Goal: Information Seeking & Learning: Learn about a topic

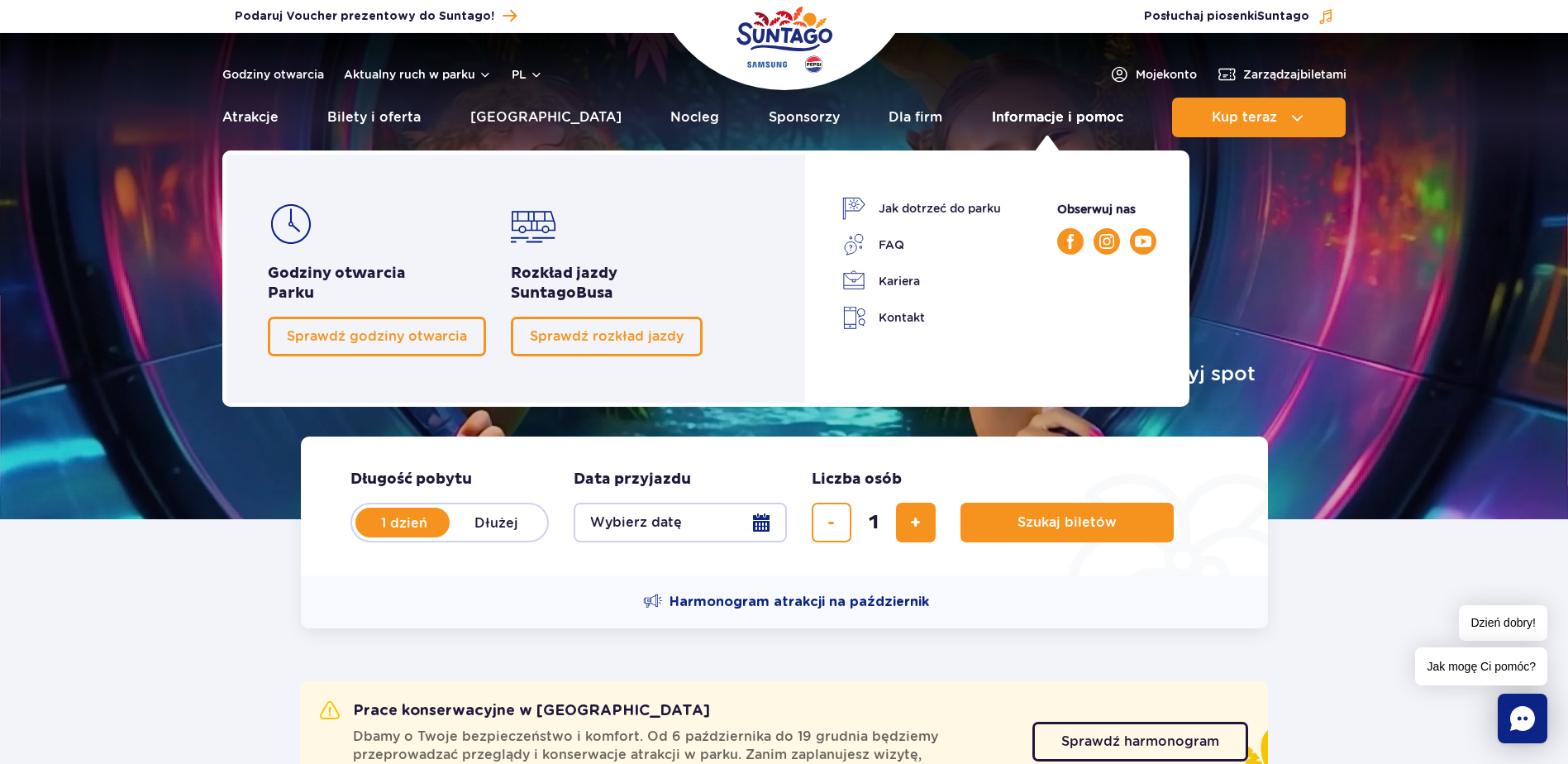
click at [1017, 117] on link "Informacje i pomoc" at bounding box center [1058, 117] width 132 height 40
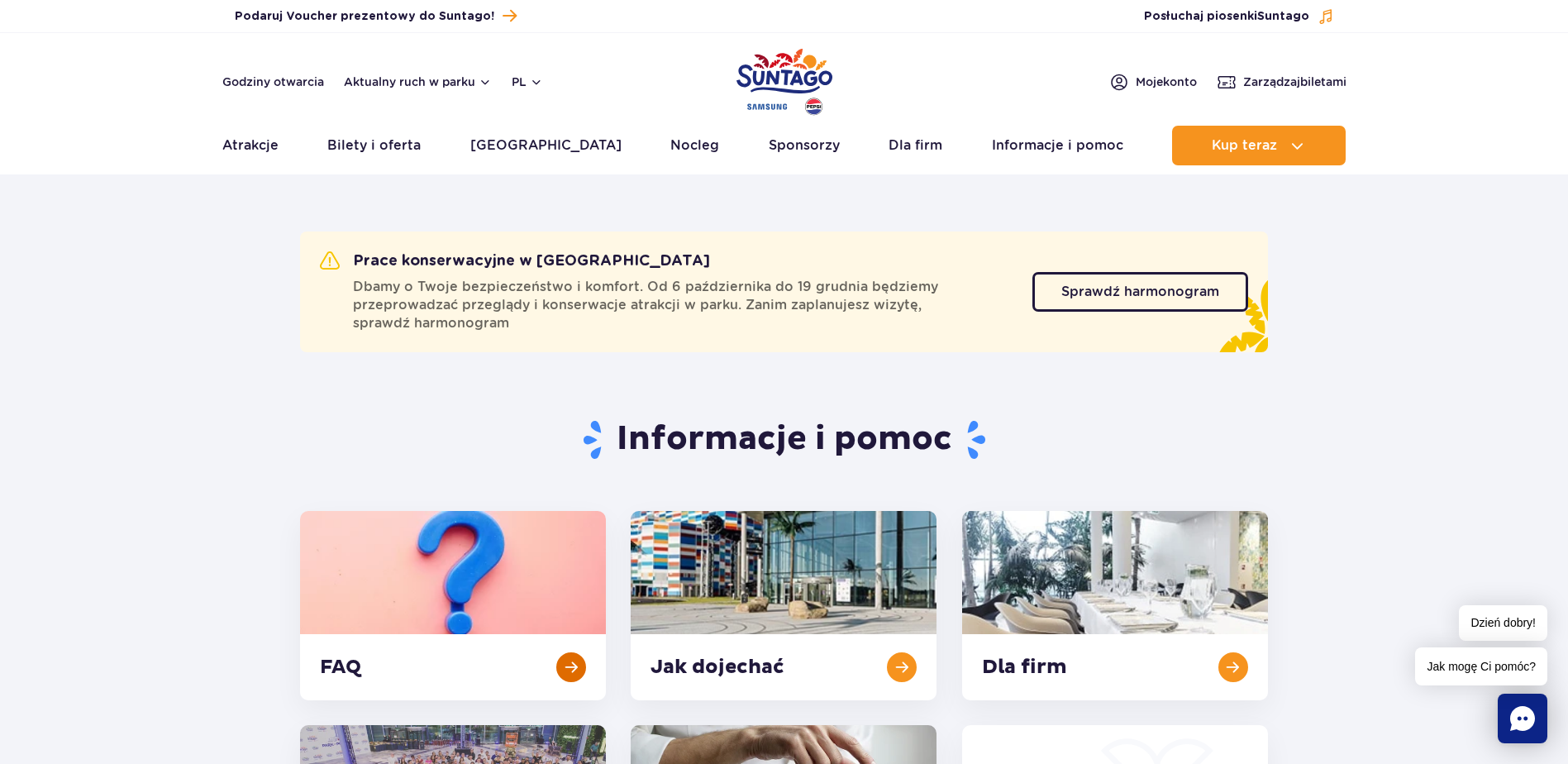
click at [476, 644] on link at bounding box center [453, 605] width 306 height 189
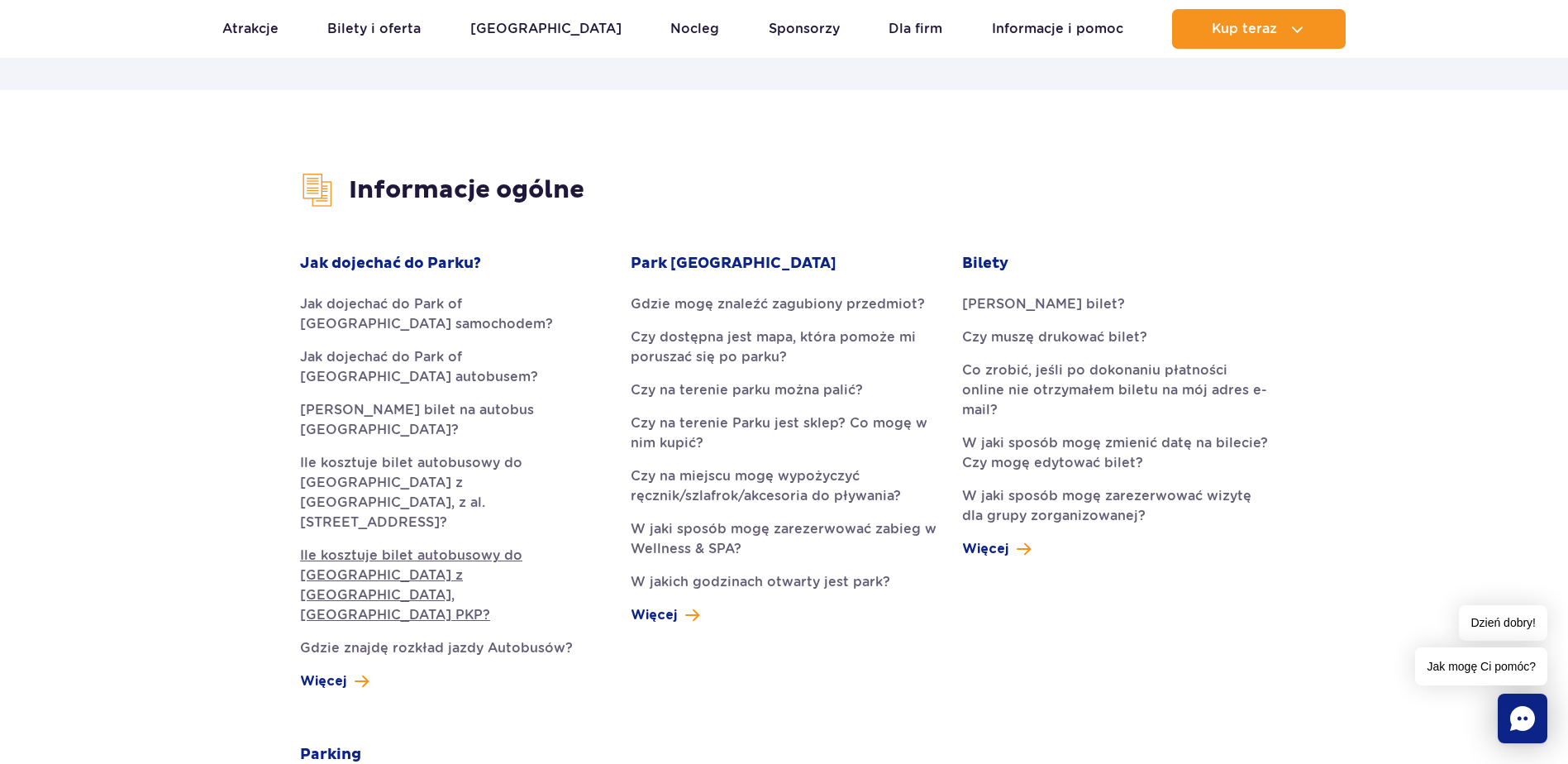
scroll to position [331, 0]
click at [764, 301] on link "Gdzie mogę znaleźć zagubiony przedmiot?" at bounding box center [784, 303] width 306 height 20
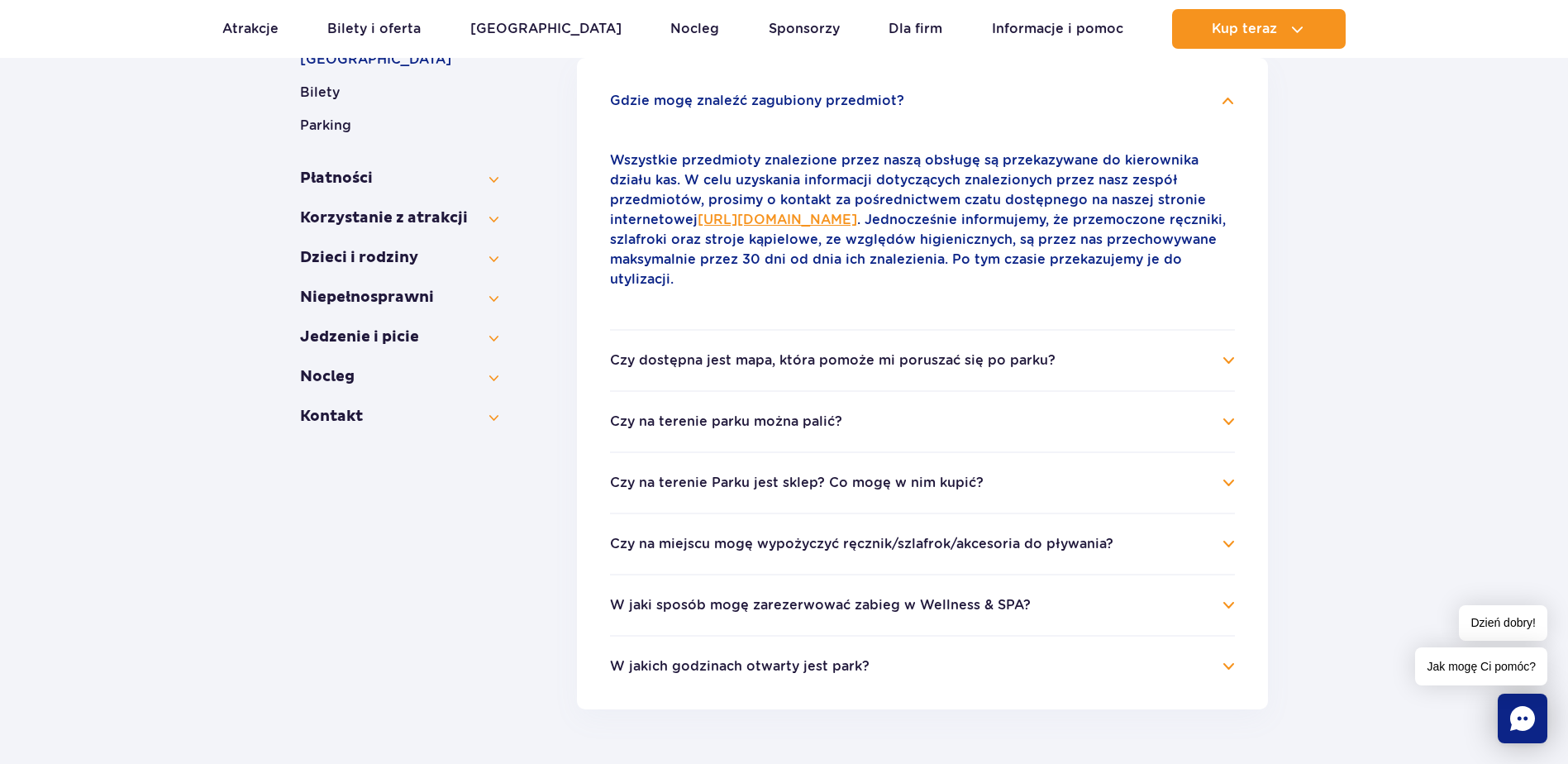
click at [893, 362] on button "Czy dostępna jest mapa, która pomoże mi poruszać się po parku?" at bounding box center [833, 360] width 446 height 15
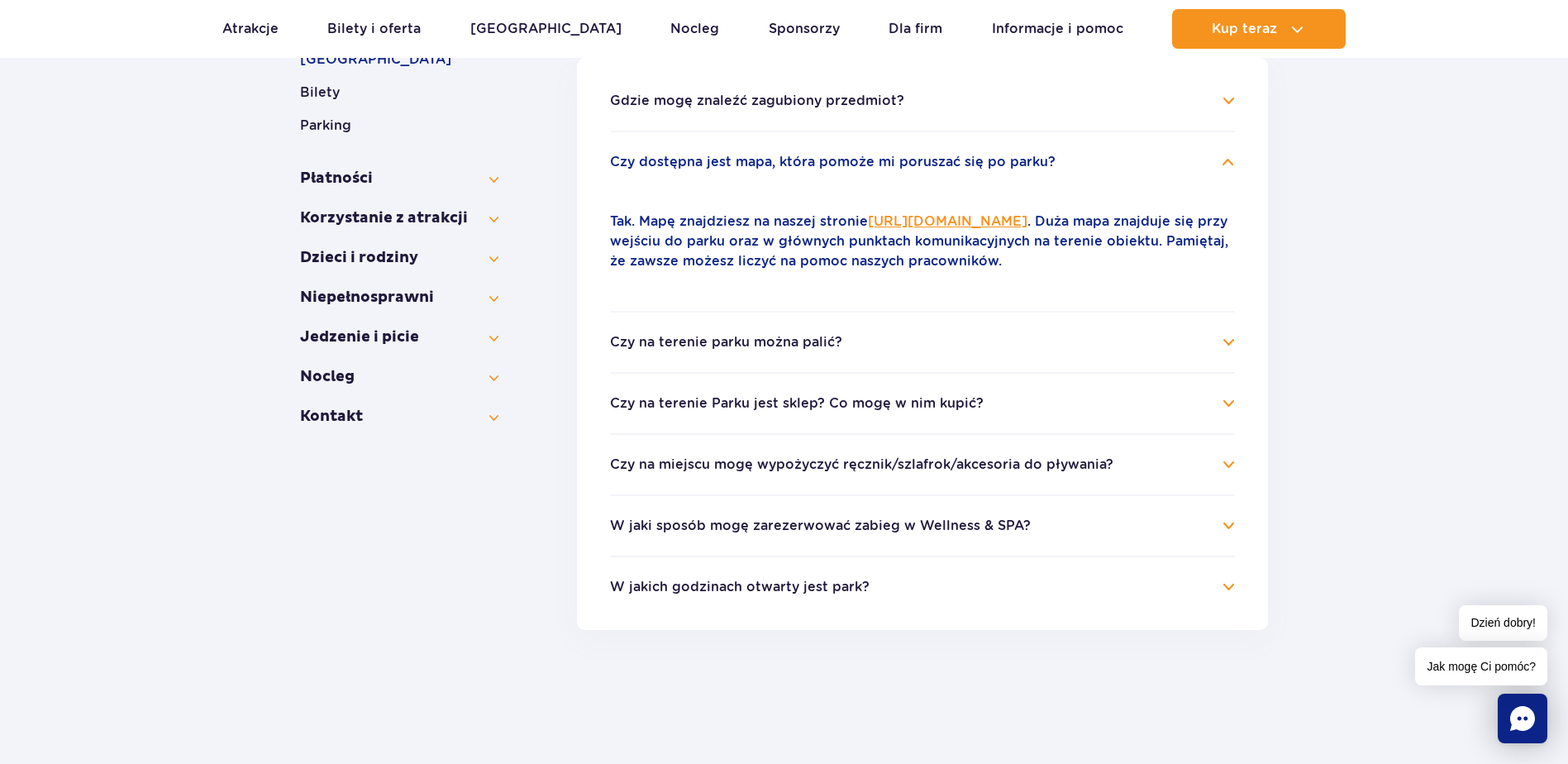
click at [770, 342] on button "Czy na terenie parku można palić?" at bounding box center [726, 342] width 232 height 15
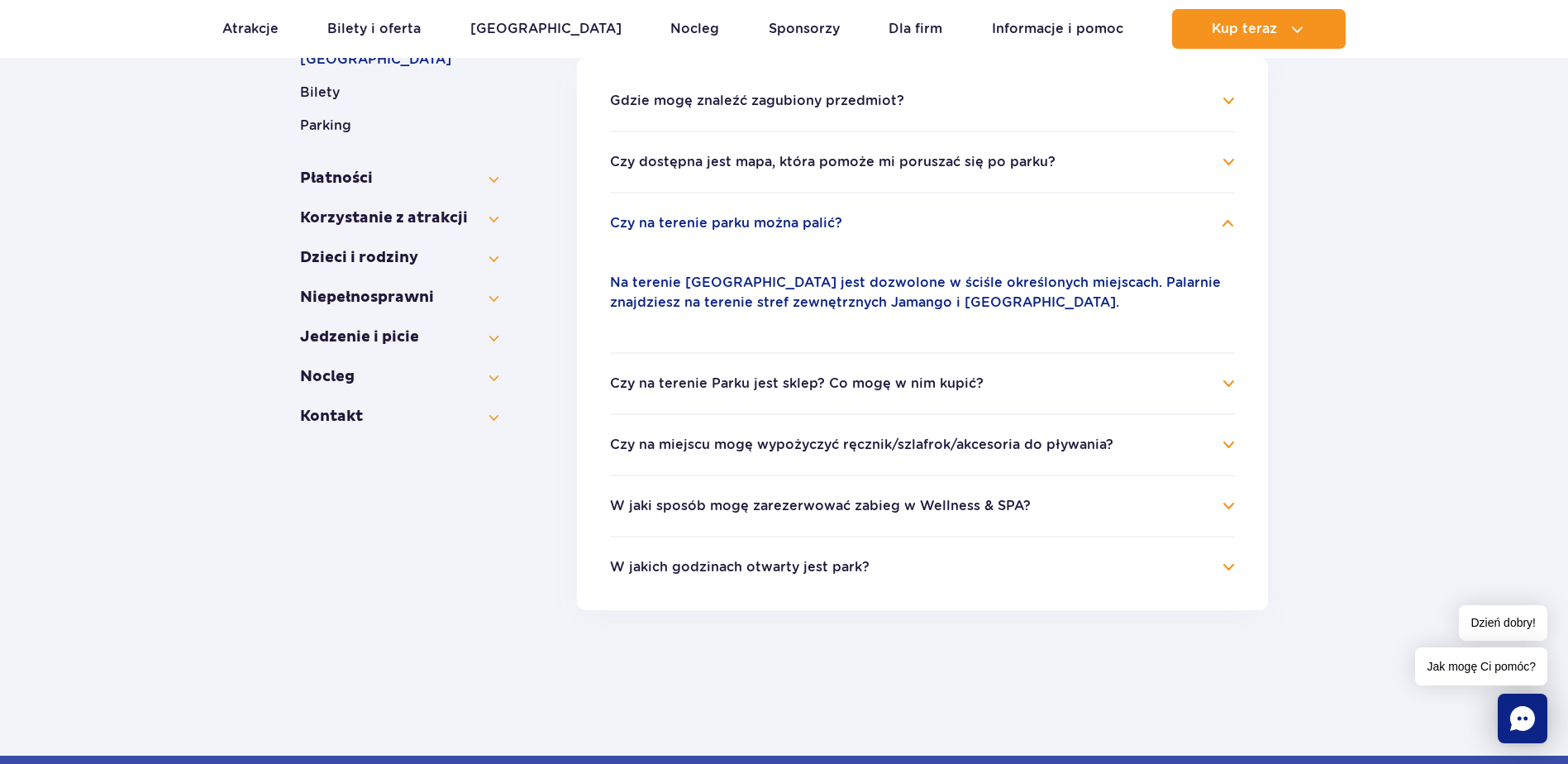
click at [787, 224] on button "Czy na terenie parku można palić?" at bounding box center [726, 223] width 232 height 15
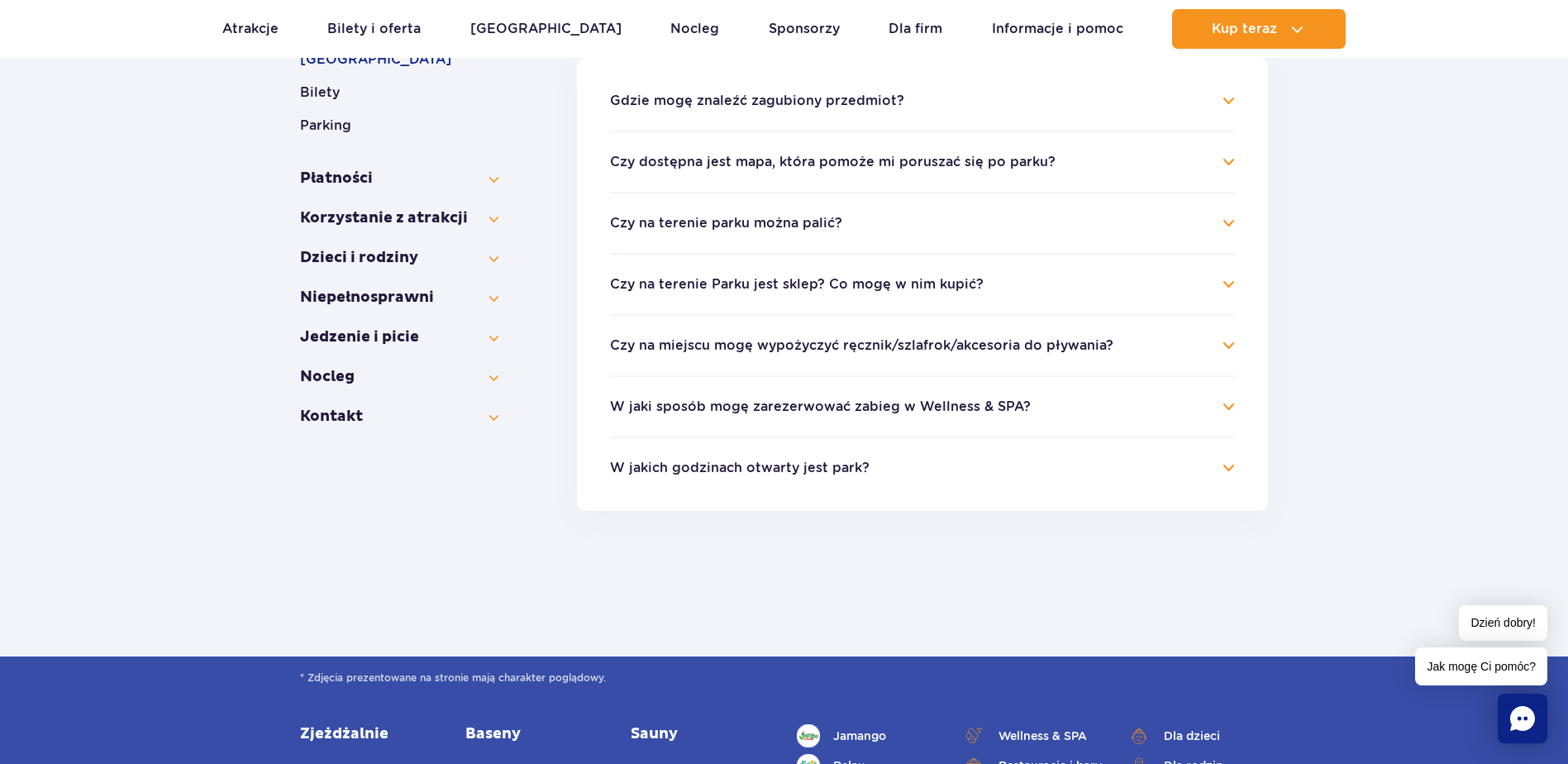
click at [793, 286] on button "Czy na terenie Parku jest sklep? Co mogę w nim kupić?" at bounding box center [797, 285] width 374 height 15
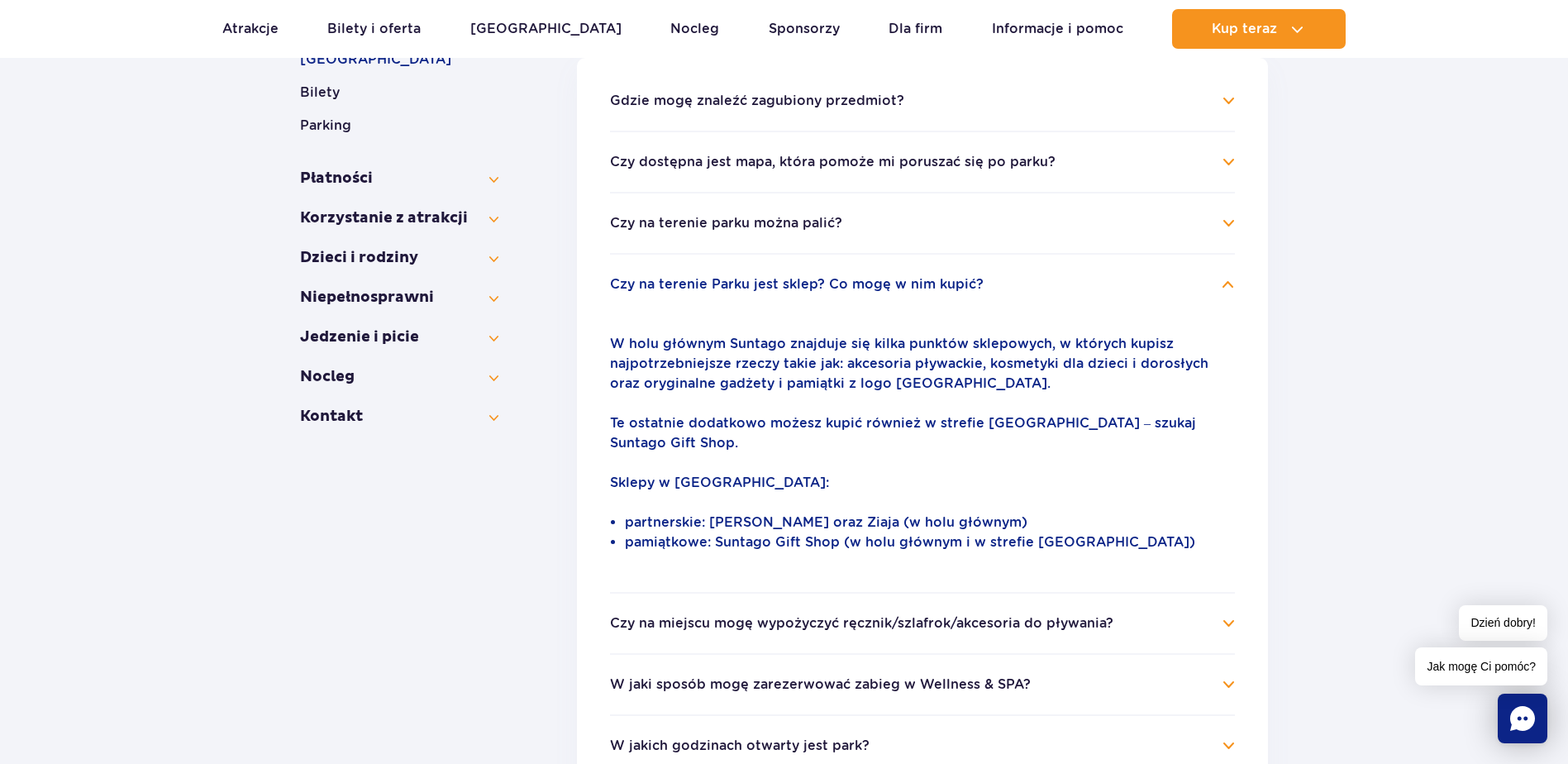
click at [906, 616] on button "Czy na miejscu mogę wypożyczyć ręcznik/szlafrok/akcesoria do pływania?" at bounding box center [861, 623] width 503 height 15
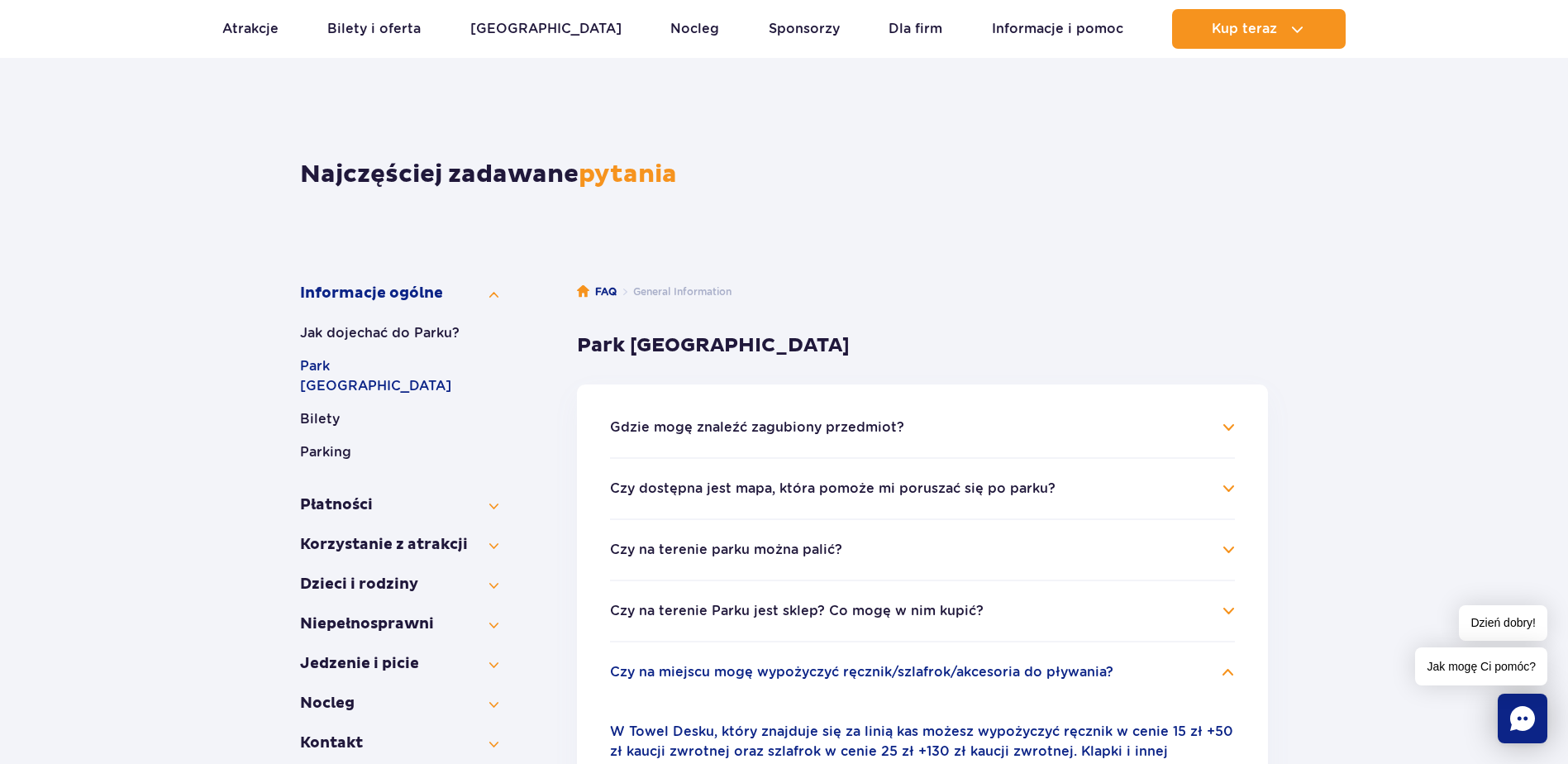
scroll to position [61, 0]
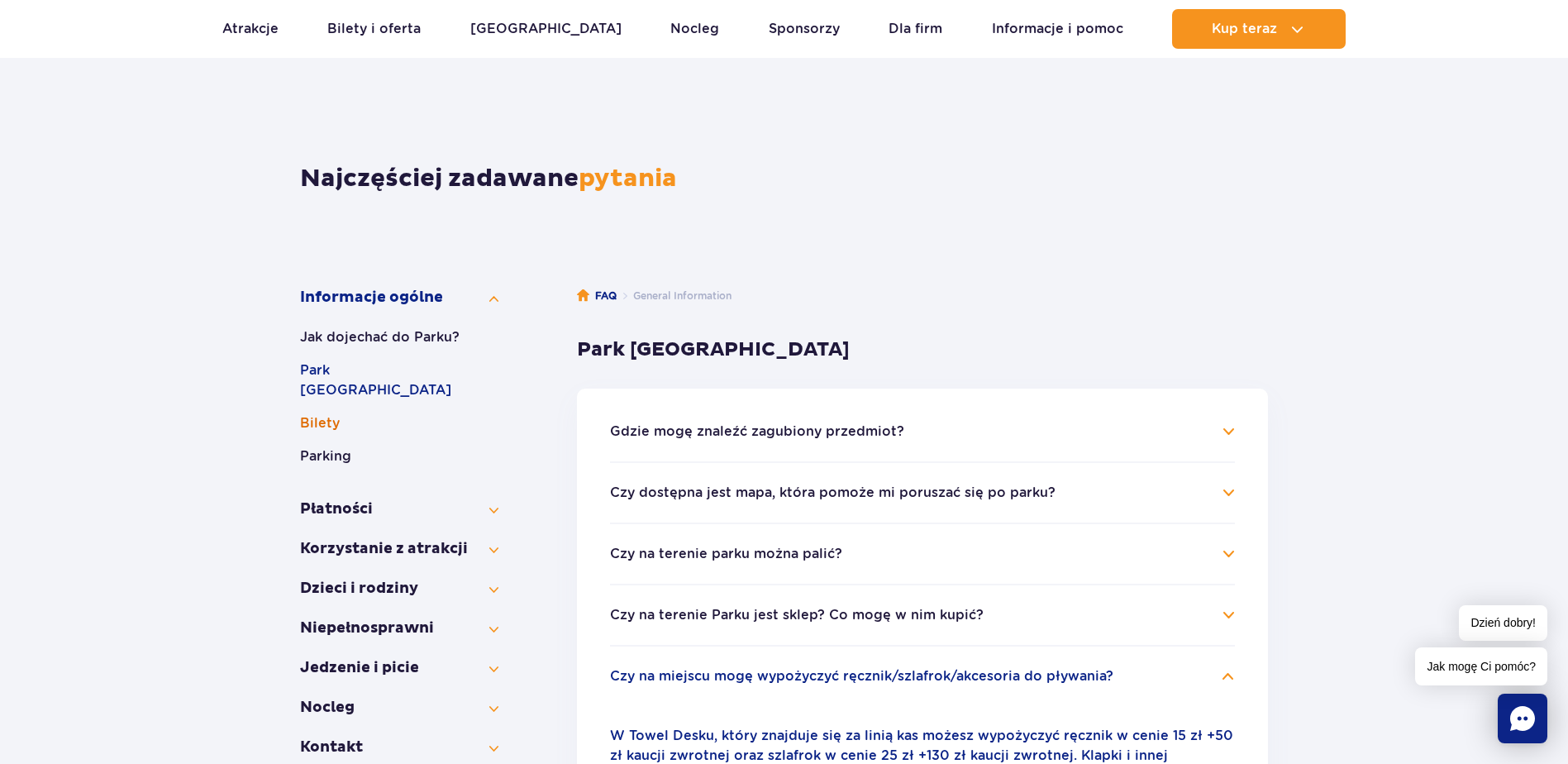
click at [344, 414] on button "Bilety" at bounding box center [399, 424] width 198 height 20
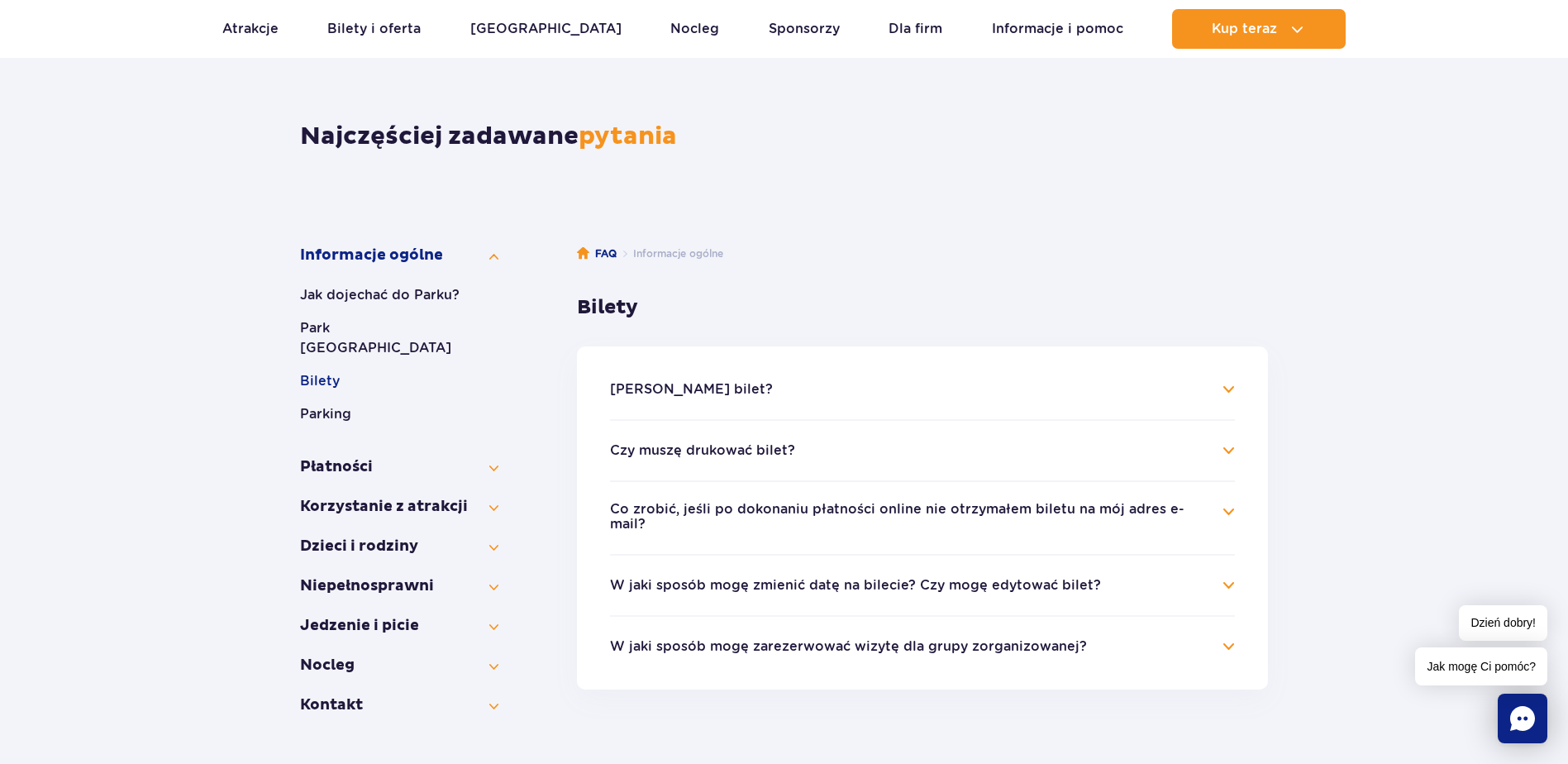
scroll to position [144, 0]
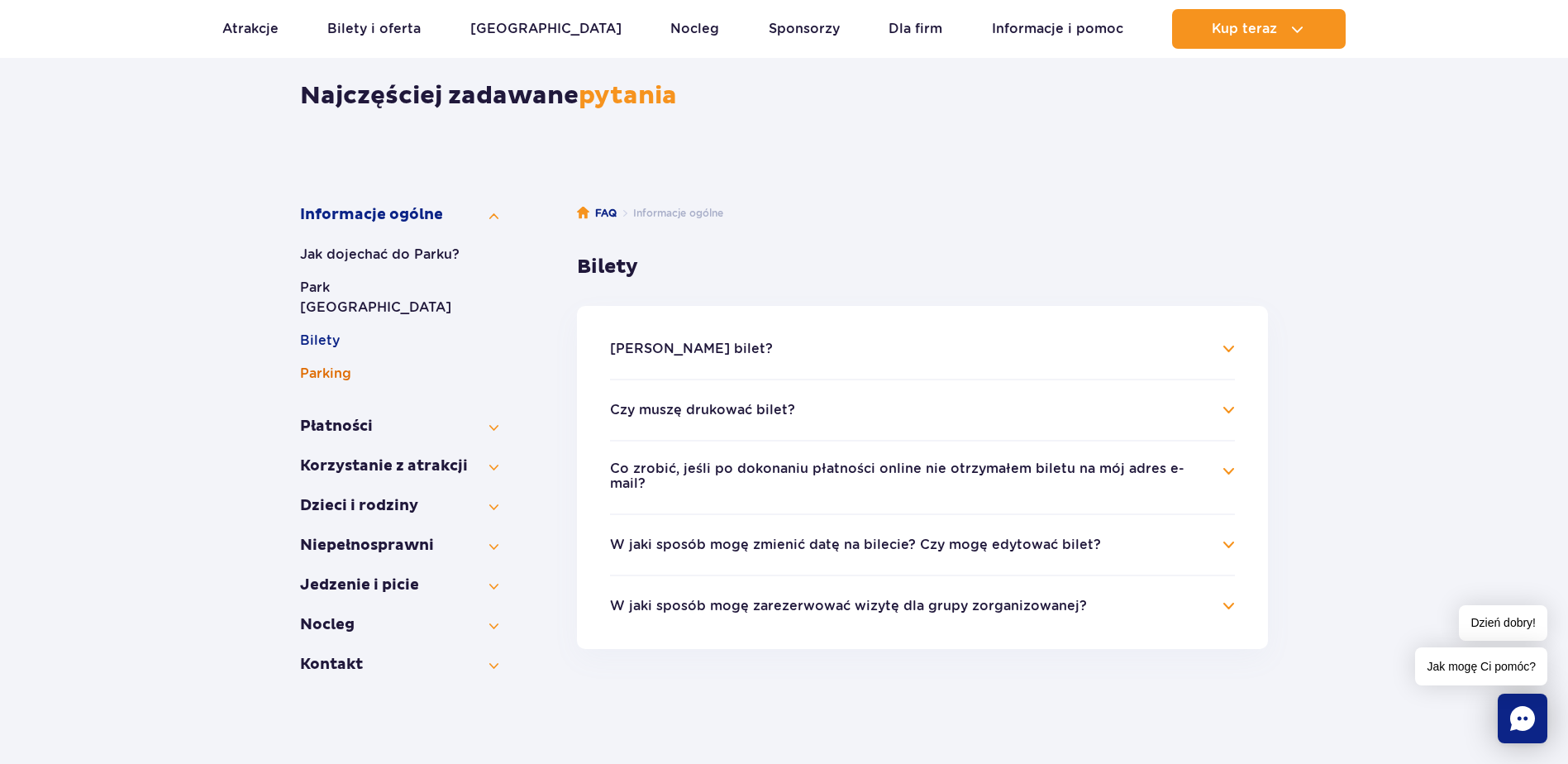
click at [336, 364] on button "Parking" at bounding box center [399, 374] width 198 height 20
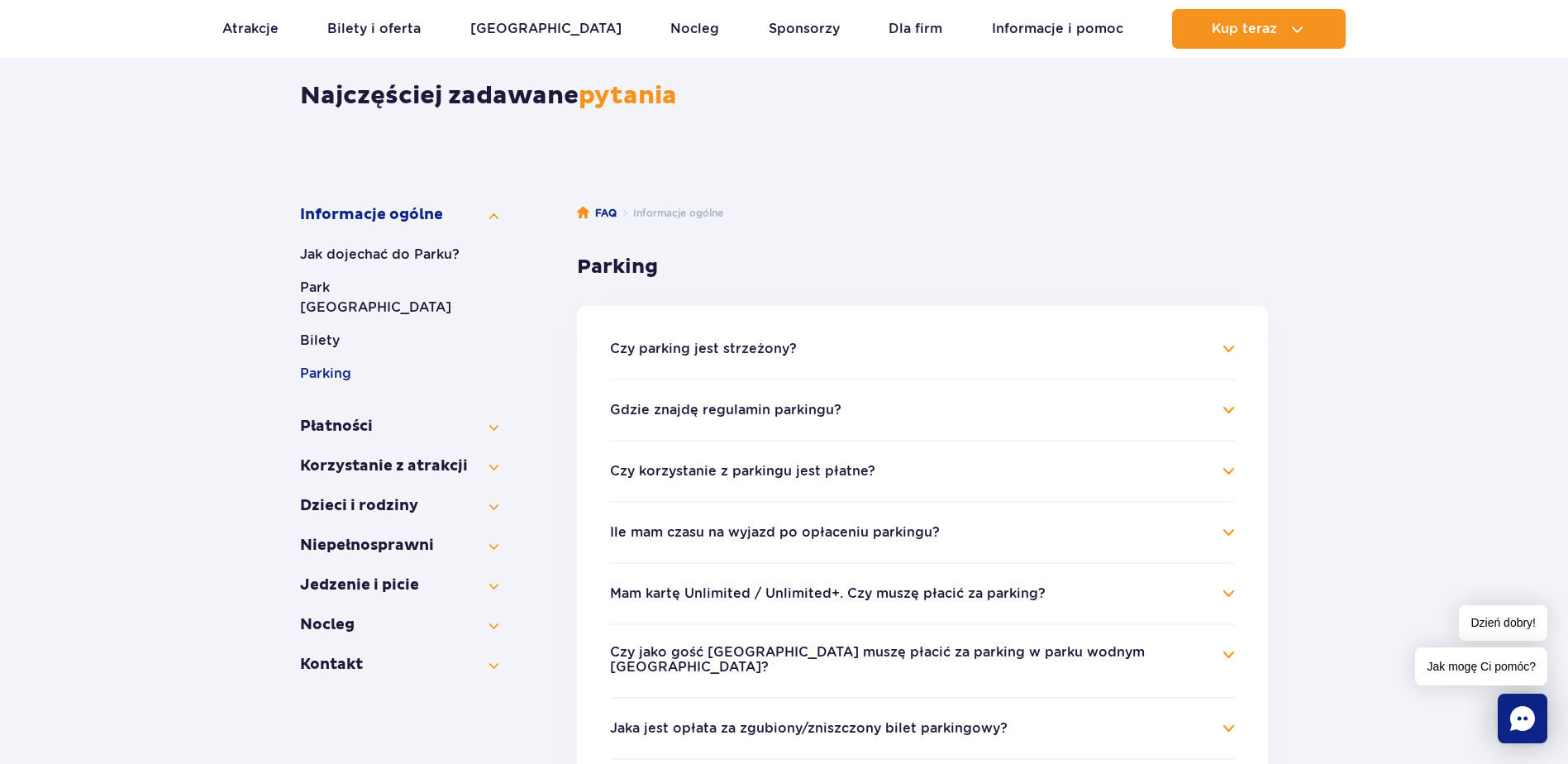
click at [879, 366] on li "Czy parking jest strzeżony? Parking jest niestrzeżony. Szlabany wjazdowe służą …" at bounding box center [922, 358] width 625 height 40
click at [850, 335] on ul "Czy parking jest strzeżony? Parking jest niestrzeżony. Szlabany wjazdowe służą …" at bounding box center [922, 699] width 691 height 785
click at [848, 352] on h4 "Czy parking jest strzeżony?" at bounding box center [922, 349] width 625 height 20
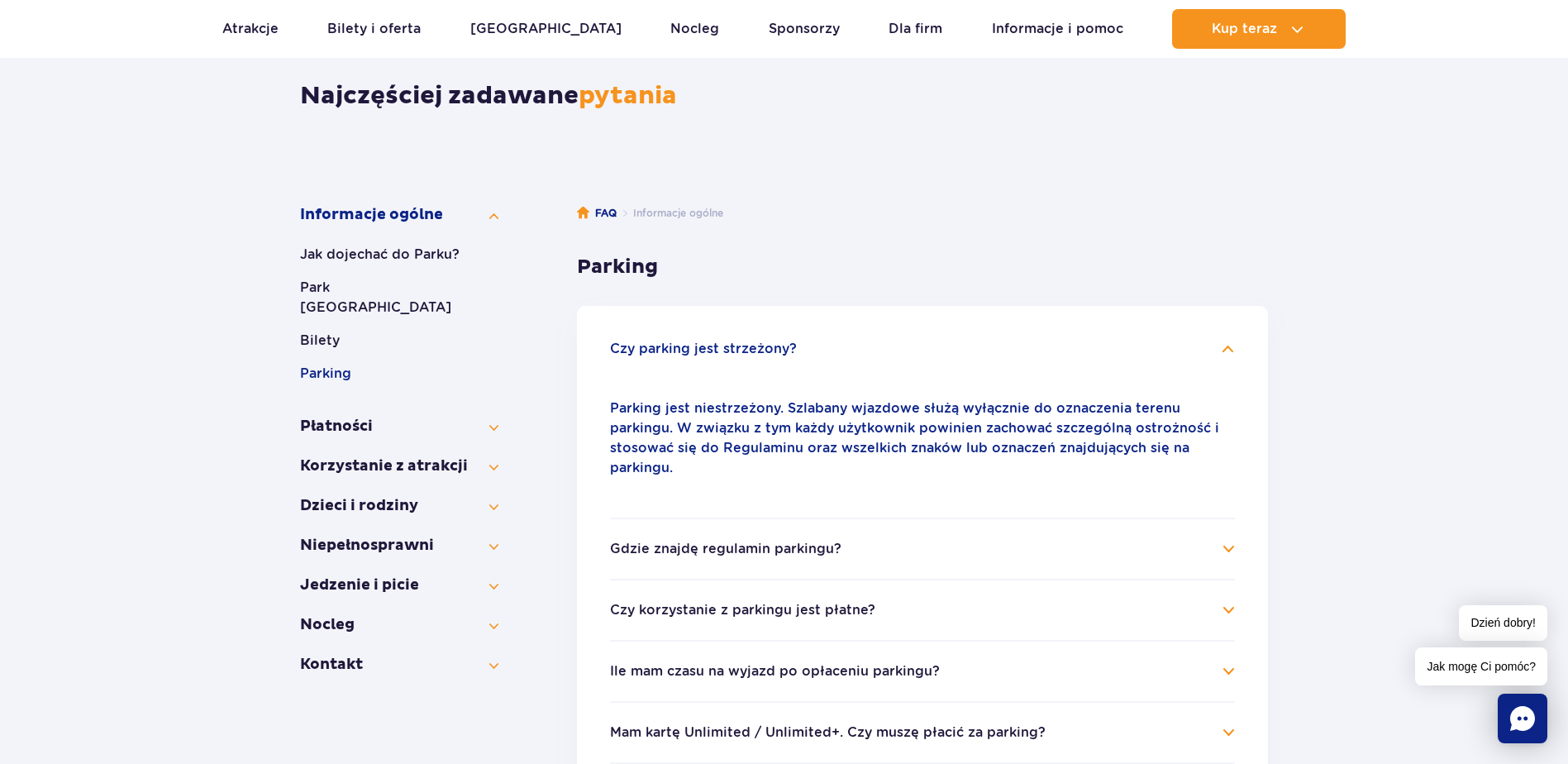
click at [848, 352] on h4 "Czy parking jest strzeżony?" at bounding box center [922, 349] width 625 height 20
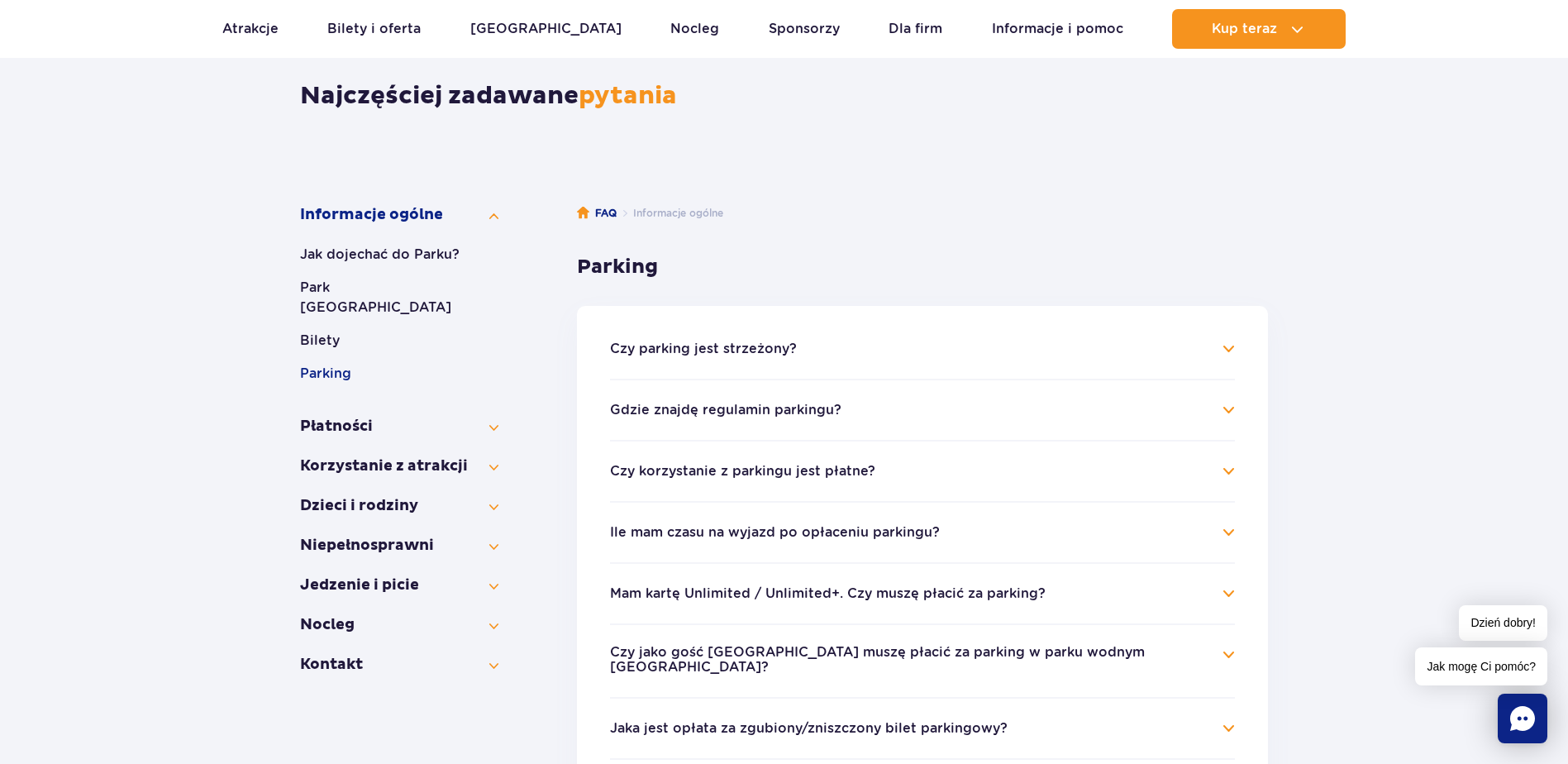
click at [841, 475] on button "Czy korzystanie z parkingu jest płatne?" at bounding box center [743, 471] width 265 height 15
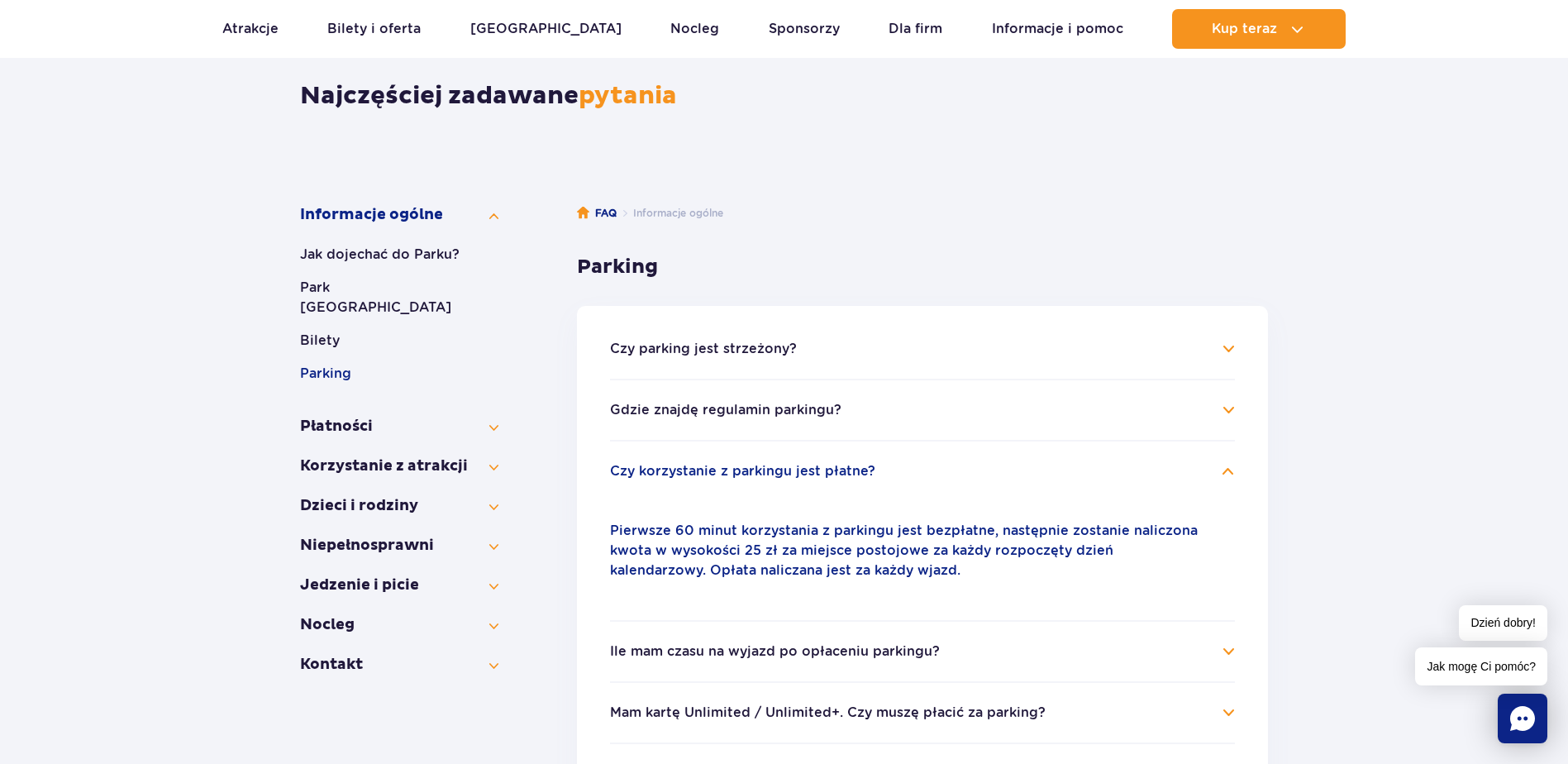
click at [841, 475] on button "Czy korzystanie z parkingu jest płatne?" at bounding box center [743, 471] width 265 height 15
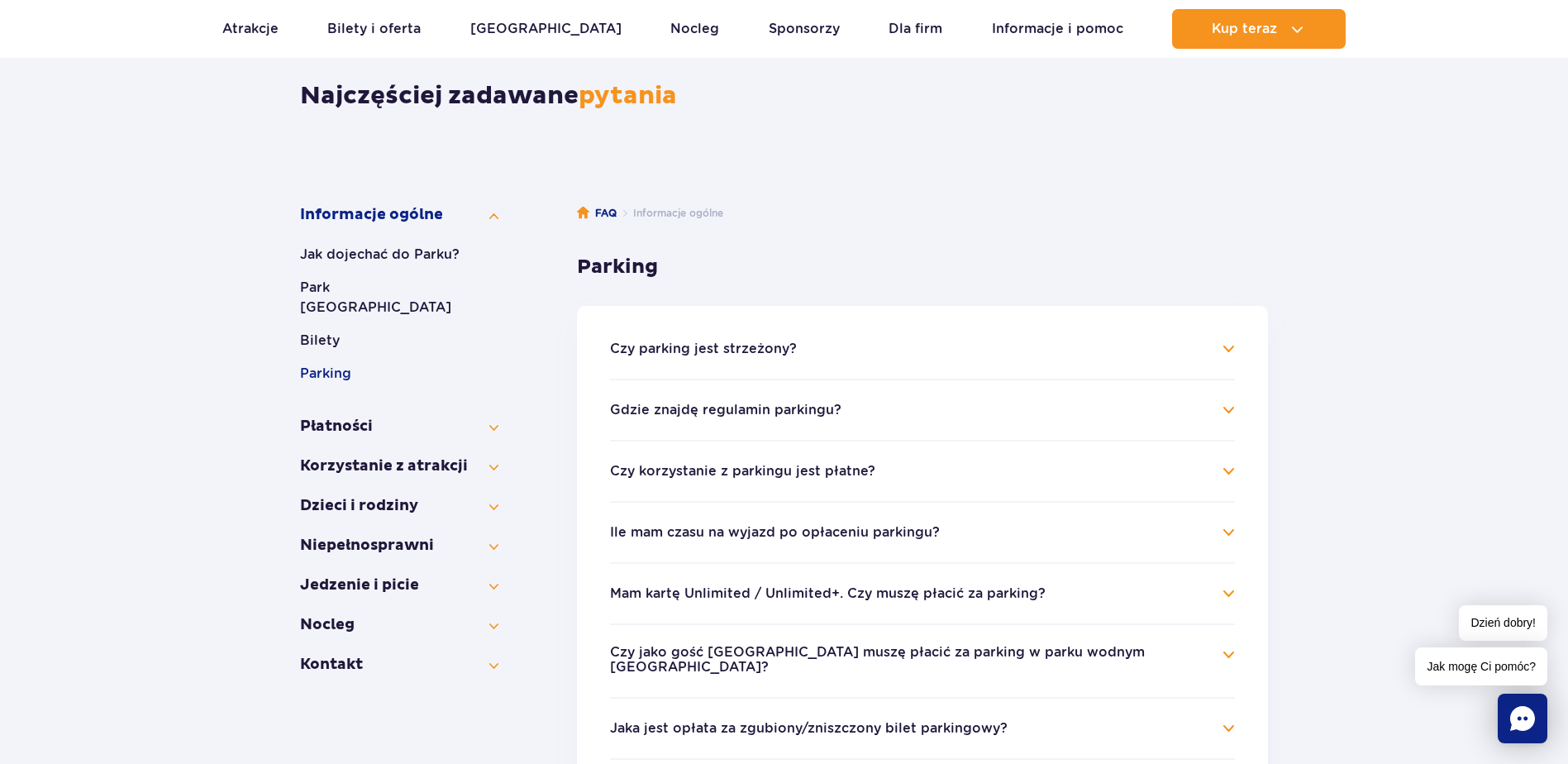
click at [825, 535] on button "Ile mam czasu na wyjazd po opłaceniu parkingu?" at bounding box center [775, 533] width 330 height 15
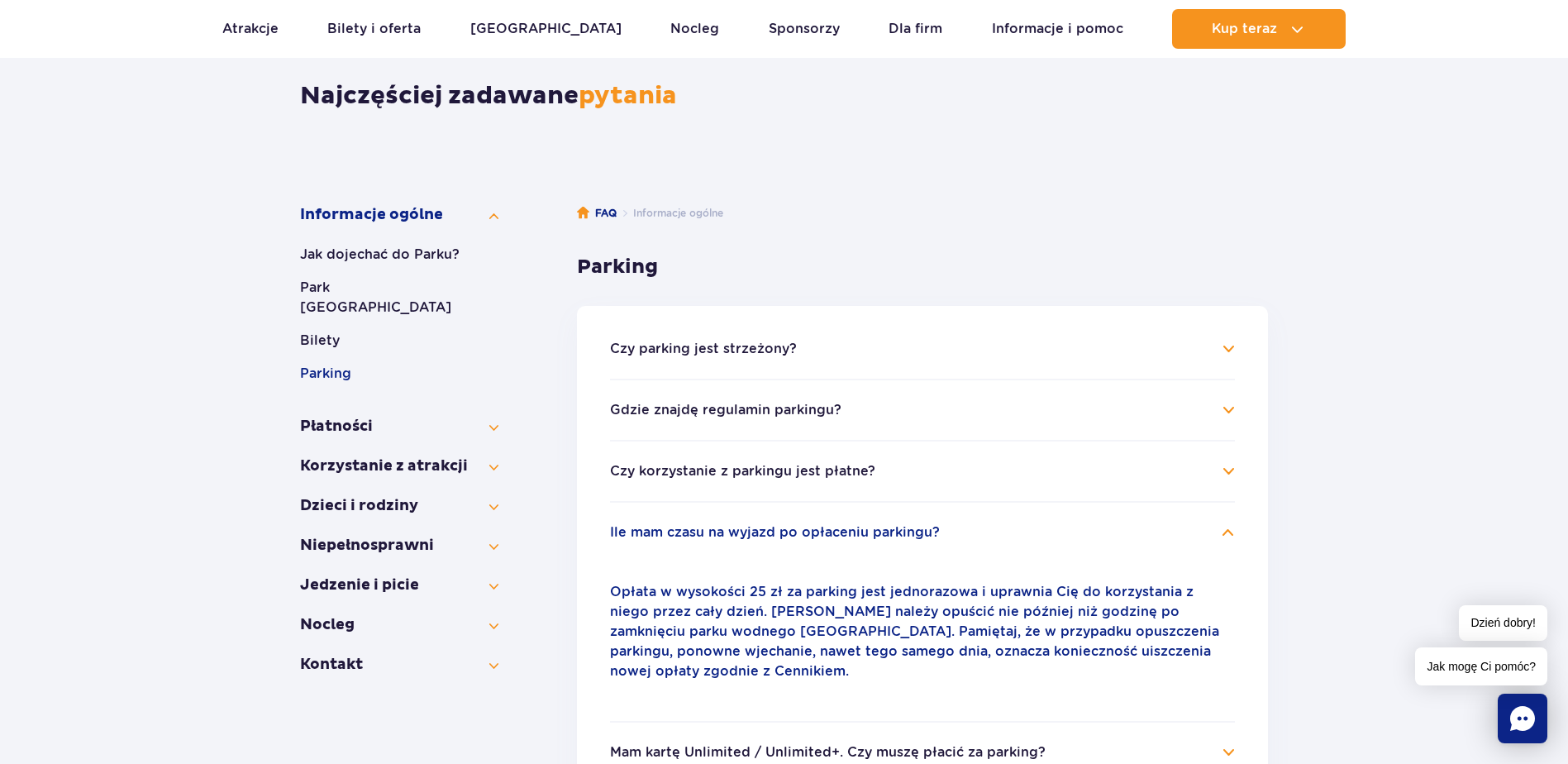
click at [884, 540] on button "Ile mam czasu na wyjazd po opłaceniu parkingu?" at bounding box center [775, 533] width 330 height 15
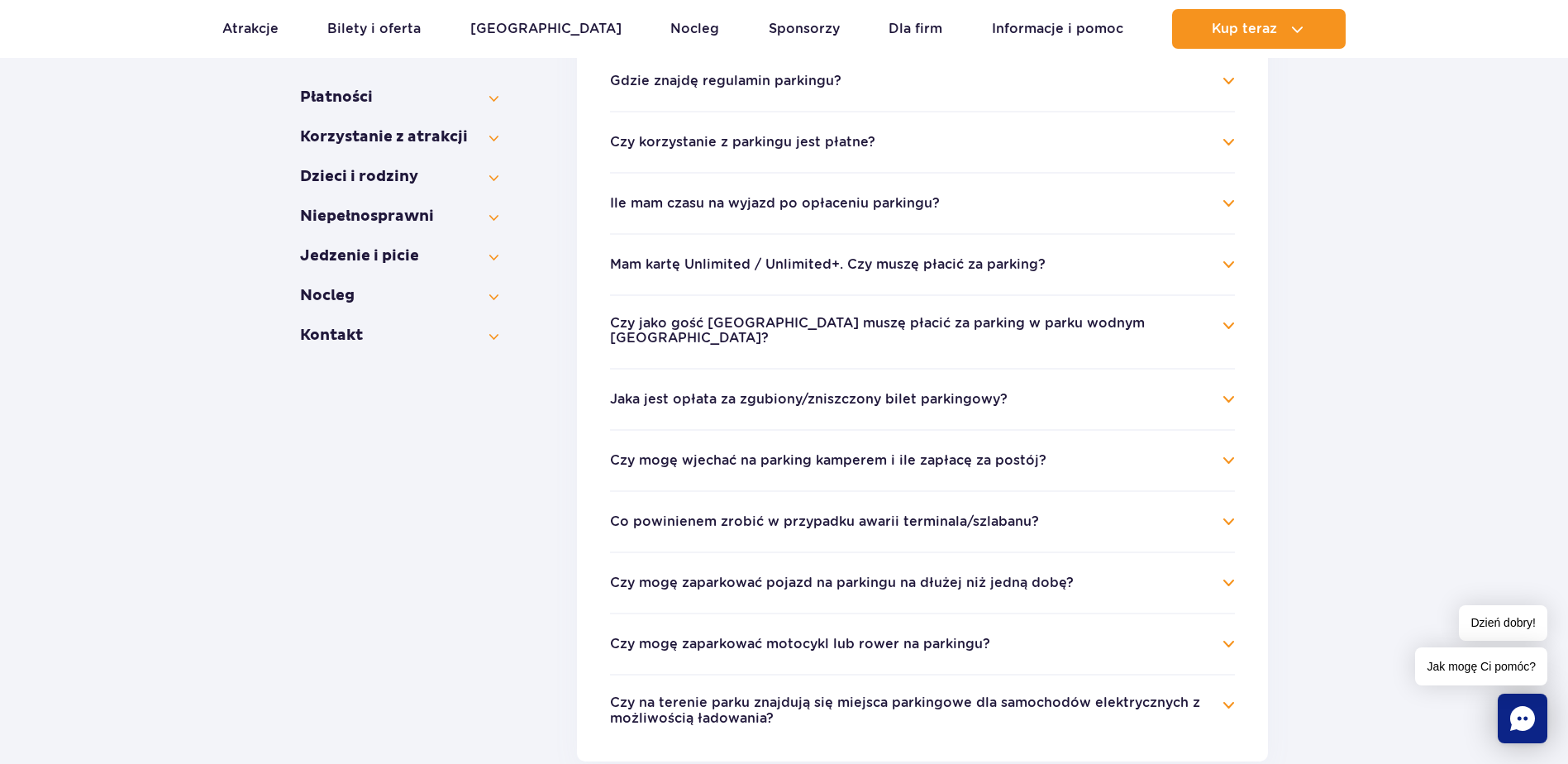
scroll to position [475, 0]
click at [738, 512] on button "Co powinienem zrobić w przypadku awarii terminala/szlabanu?" at bounding box center [825, 520] width 429 height 15
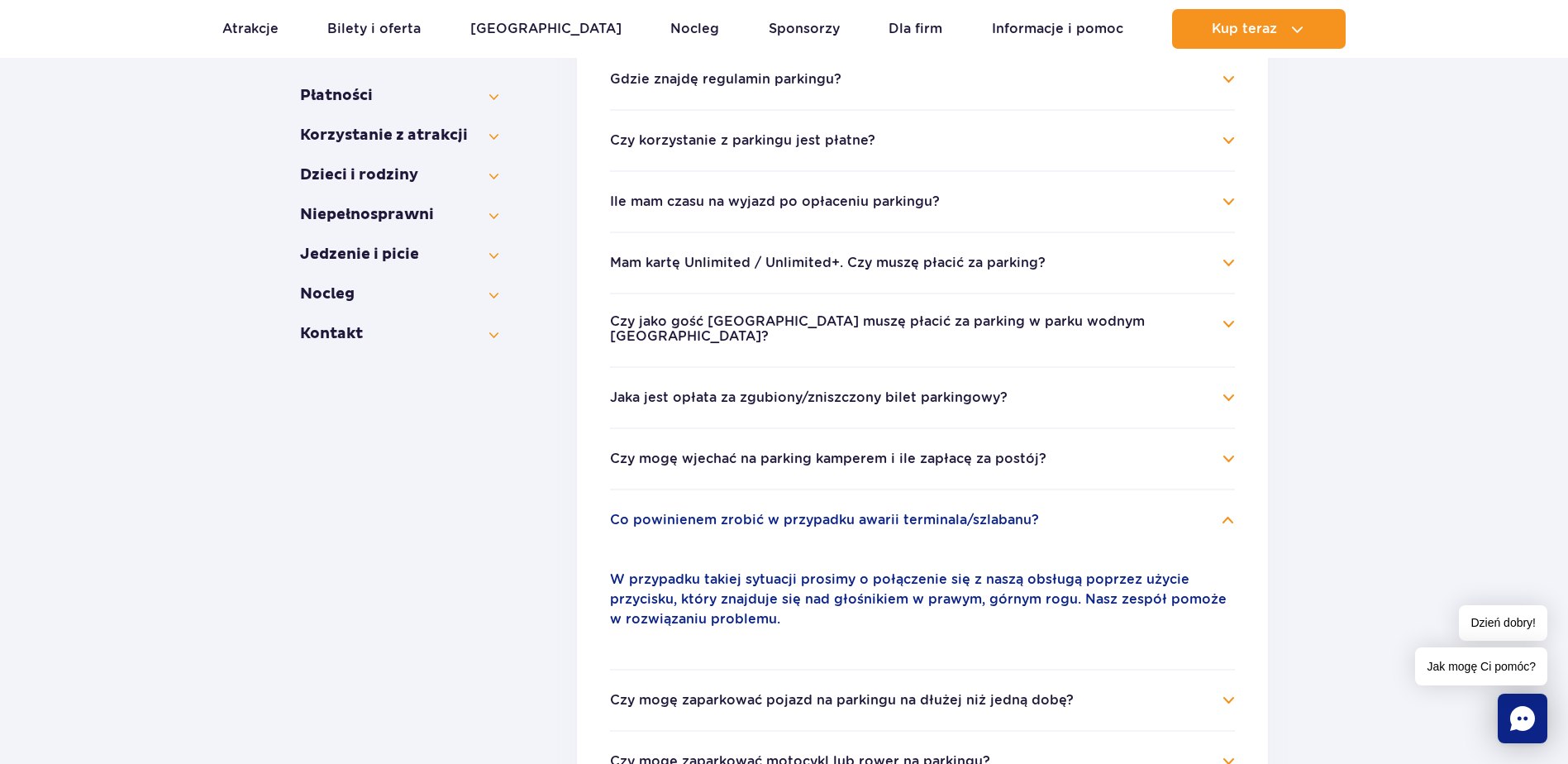
click at [738, 512] on button "Co powinienem zrobić w przypadku awarii terminala/szlabanu?" at bounding box center [825, 520] width 429 height 15
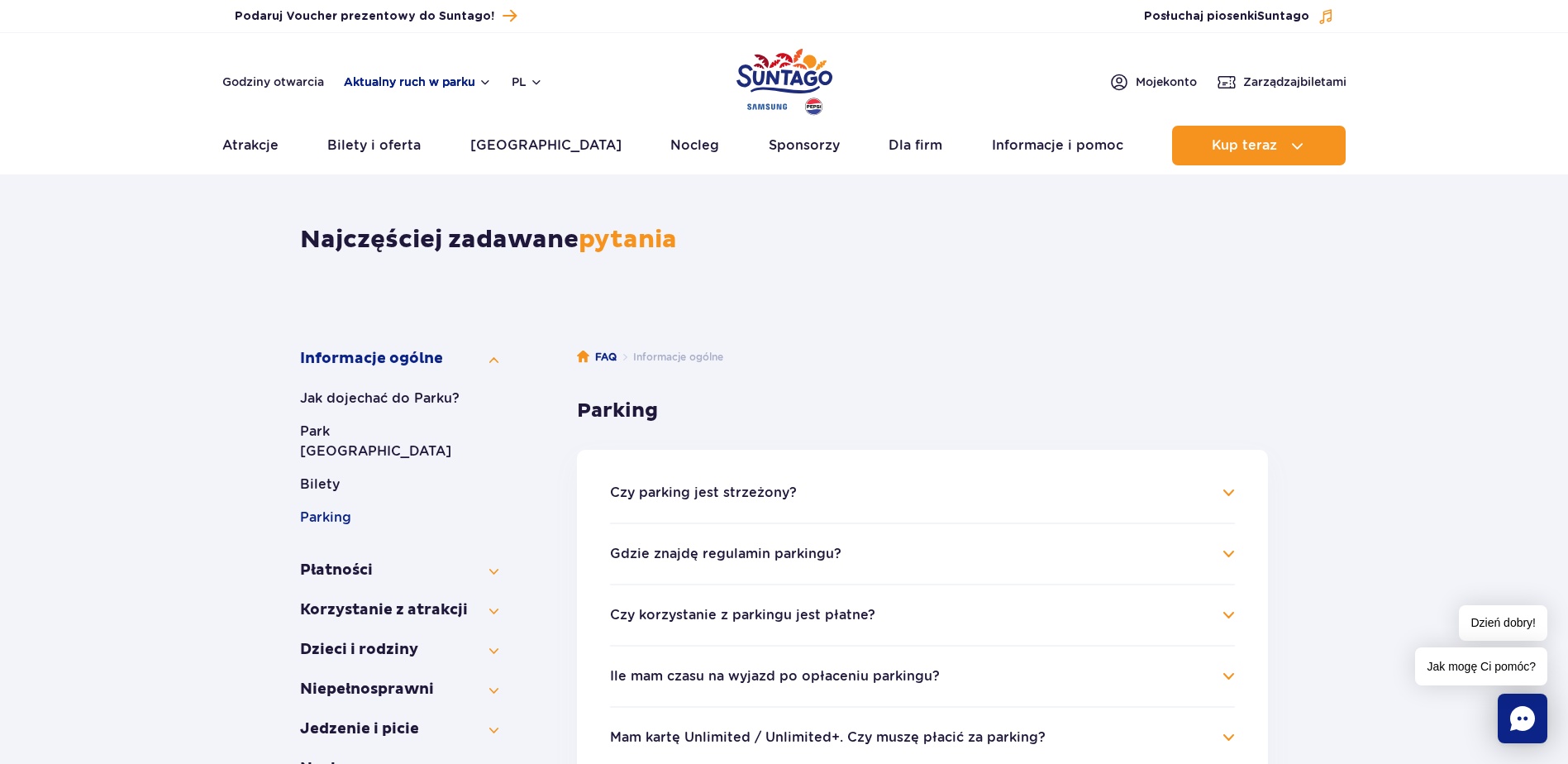
click at [459, 85] on button "Aktualny ruch w parku" at bounding box center [417, 82] width 148 height 13
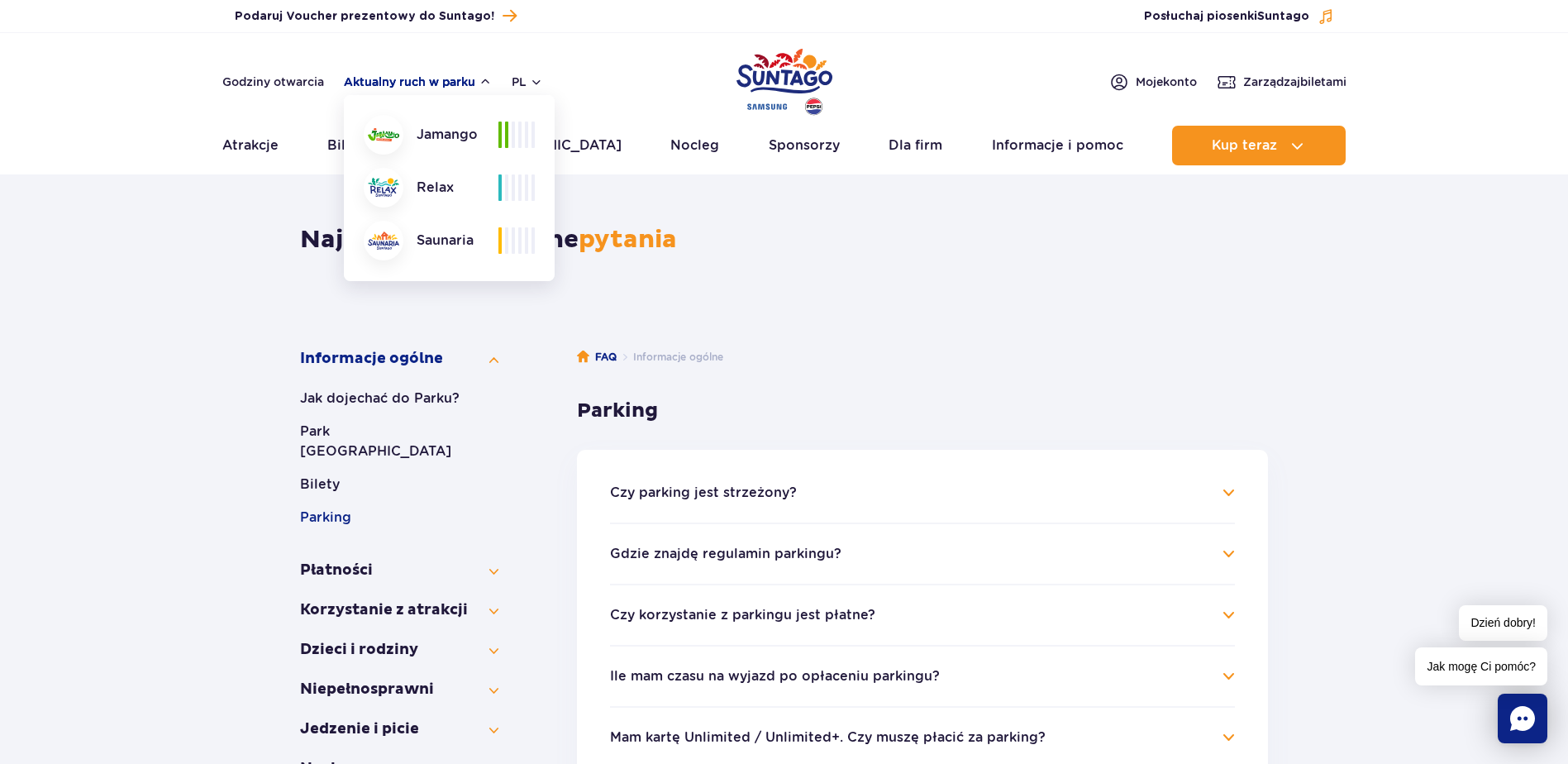
click at [459, 85] on button "Aktualny ruch w parku" at bounding box center [417, 82] width 148 height 13
